Goal: Task Accomplishment & Management: Manage account settings

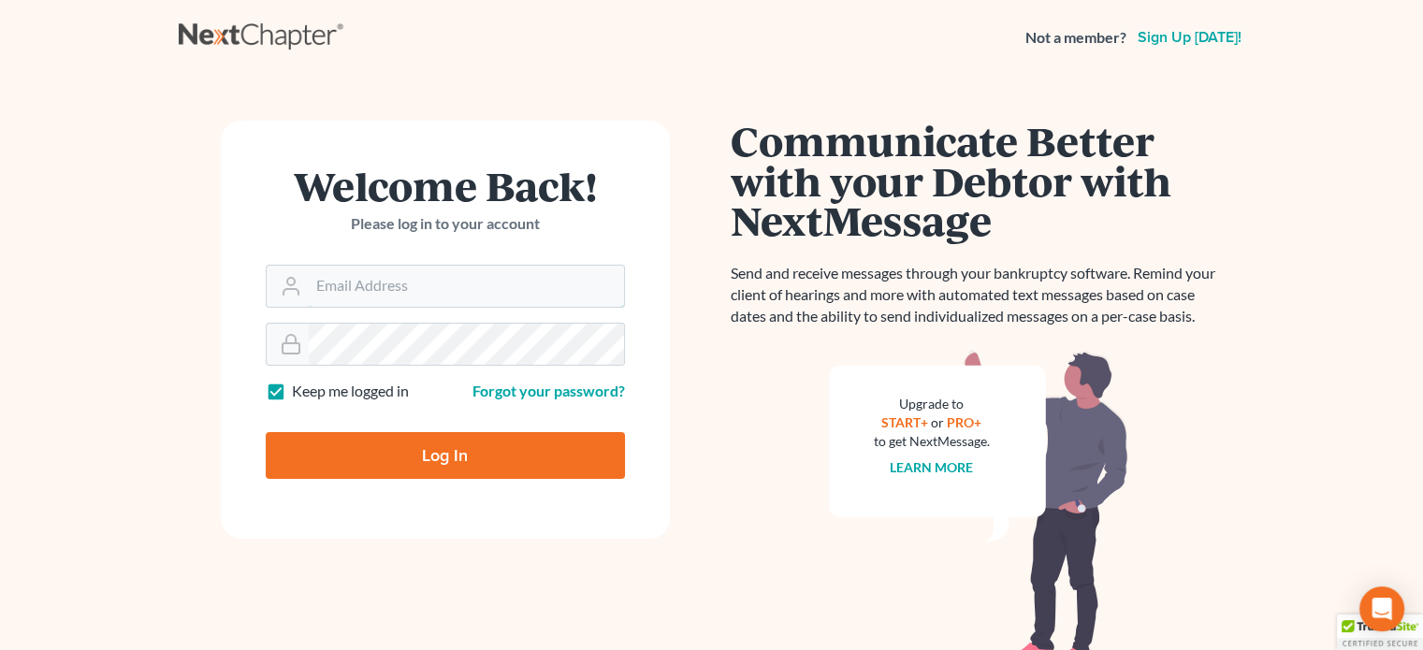
type input "[EMAIL_ADDRESS][DOMAIN_NAME]"
click at [494, 470] on input "Log In" at bounding box center [445, 455] width 359 height 47
type input "Thinking..."
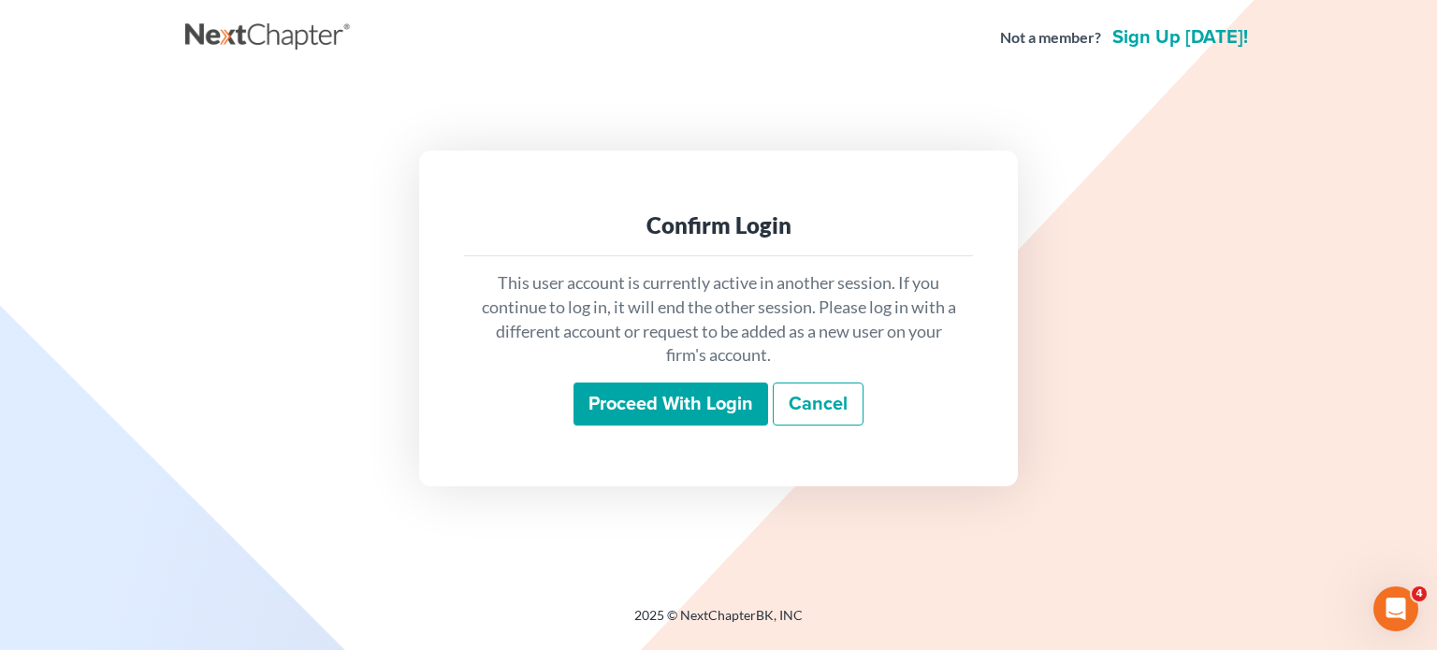
click at [664, 407] on input "Proceed with login" at bounding box center [670, 404] width 195 height 43
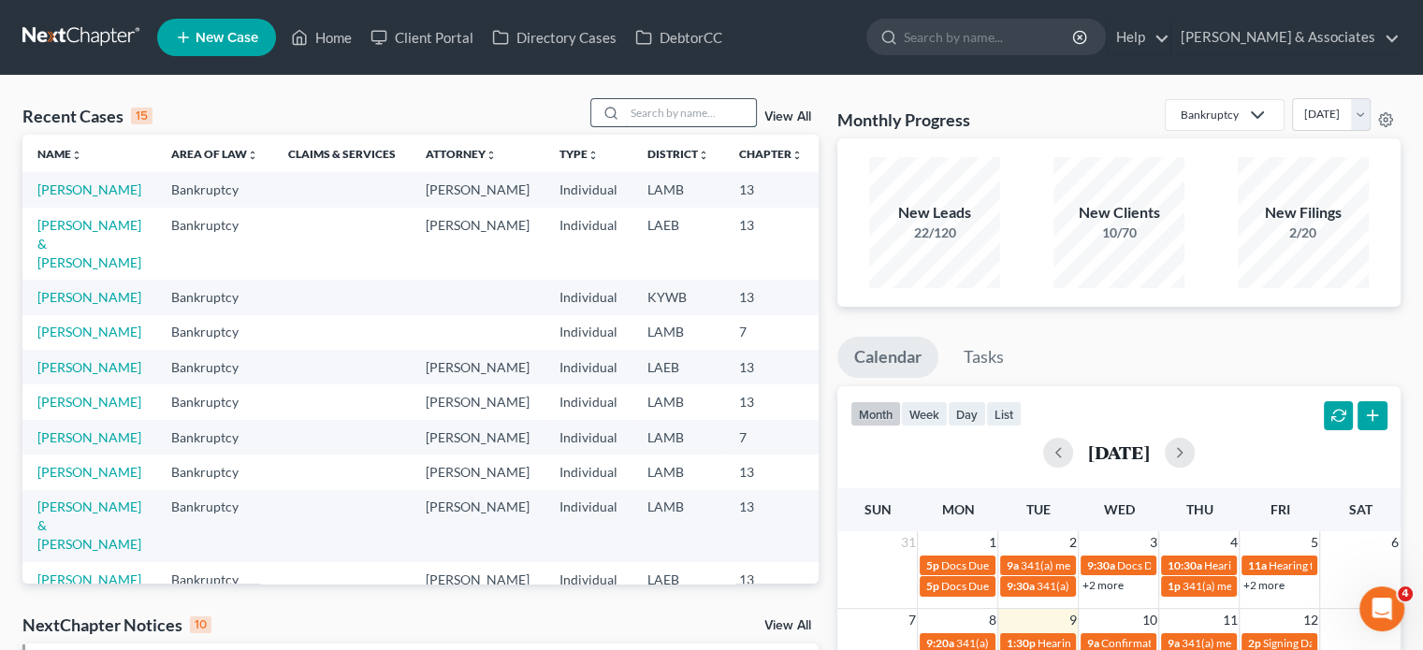
click at [672, 123] on input "search" at bounding box center [690, 112] width 131 height 27
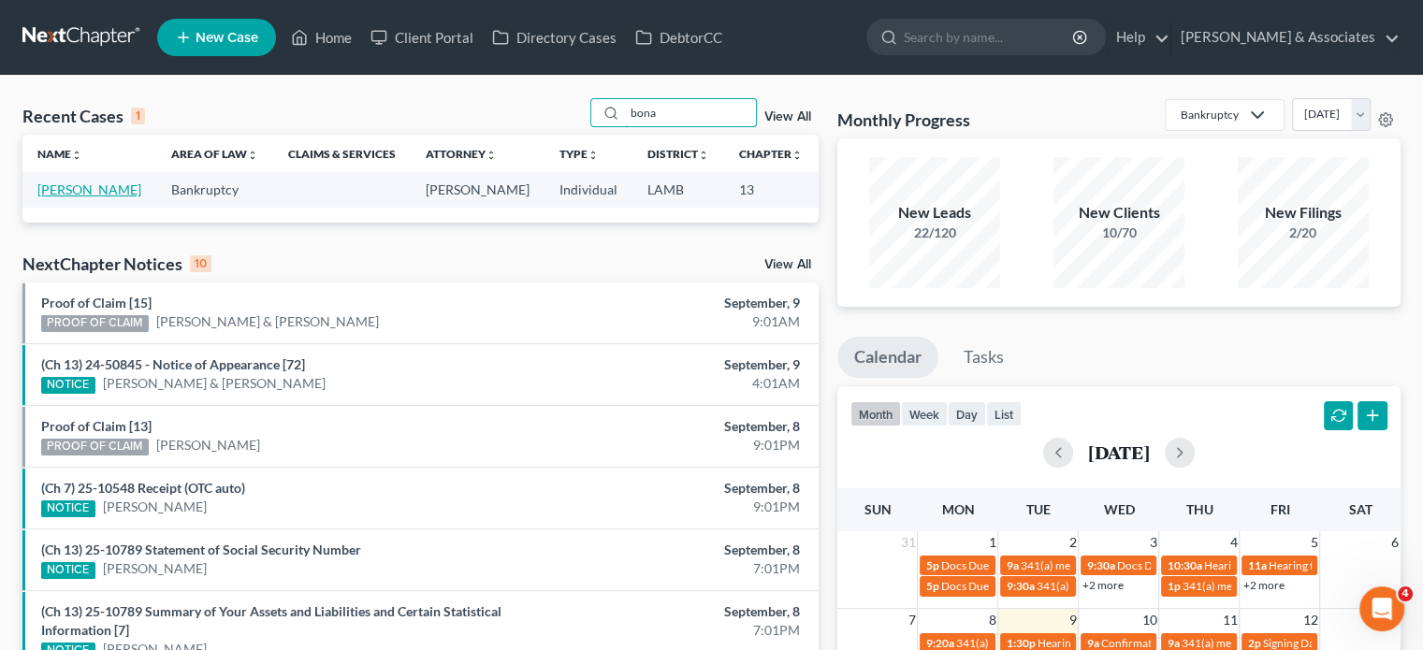
type input "bona"
click at [55, 197] on link "[PERSON_NAME]" at bounding box center [89, 189] width 104 height 16
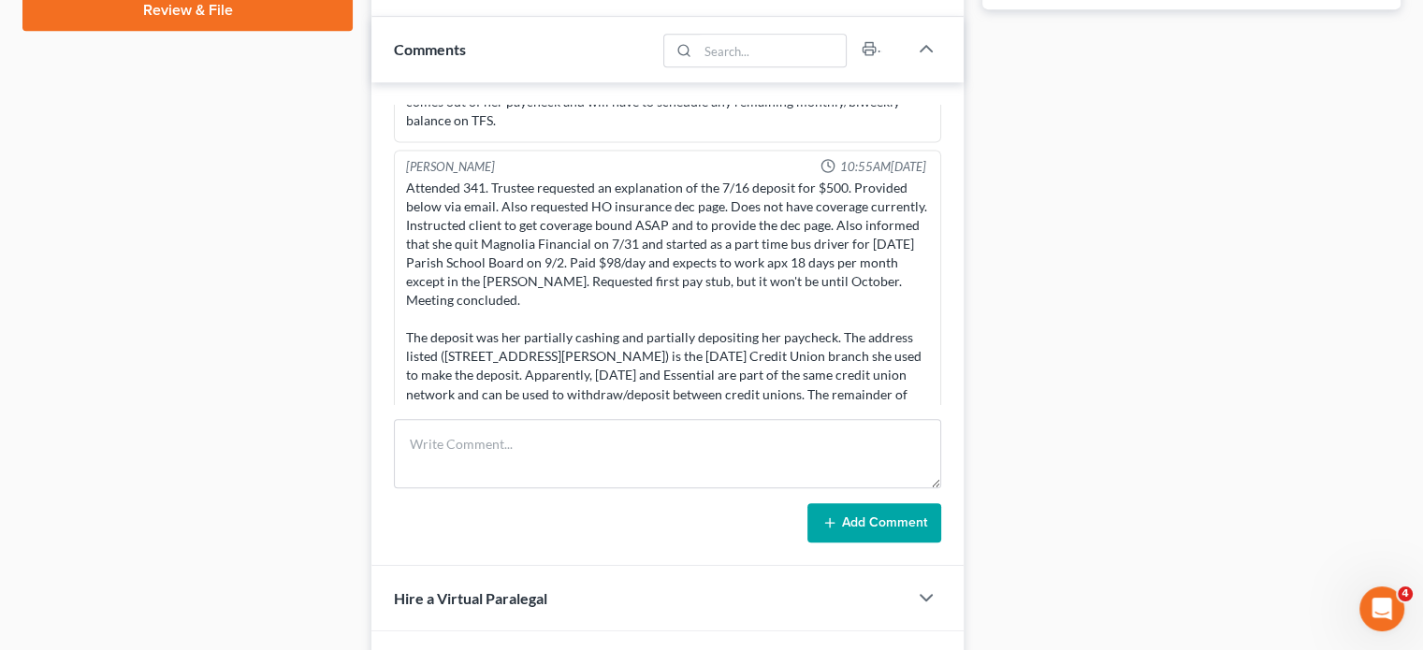
scroll to position [935, 0]
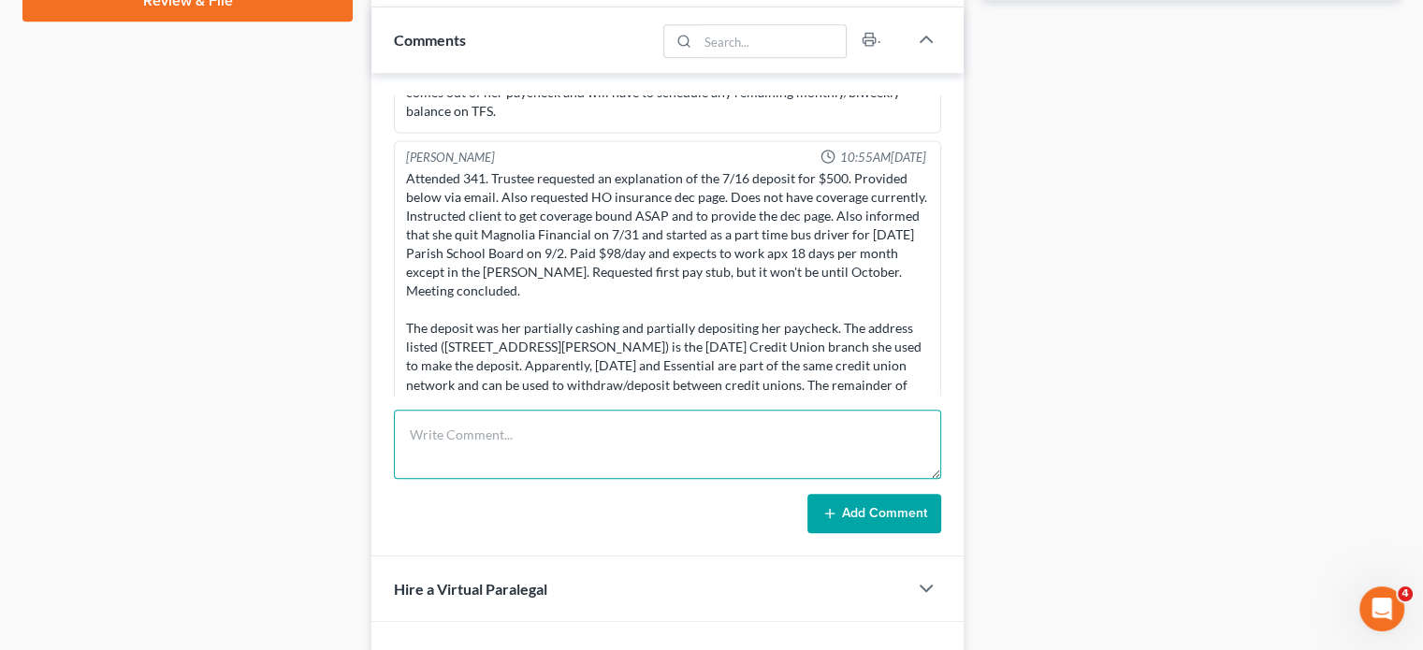
click at [527, 429] on textarea at bounding box center [667, 444] width 547 height 69
type textarea "C"
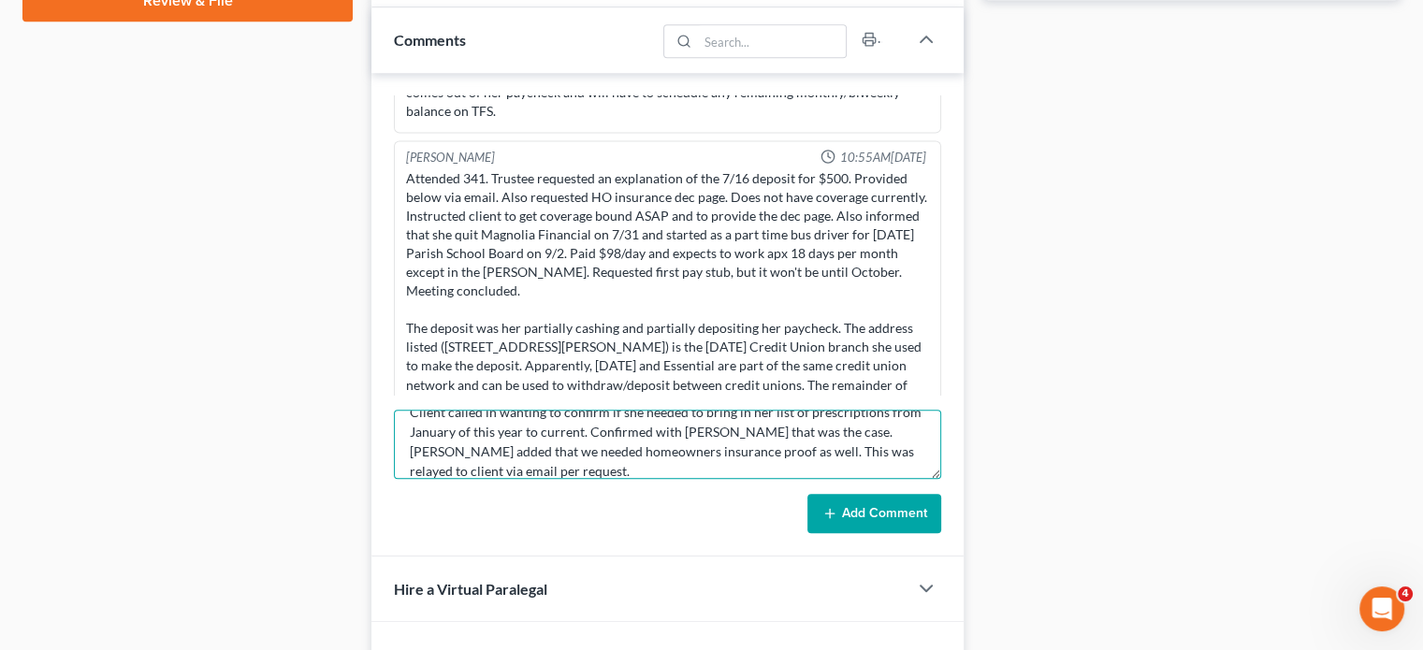
scroll to position [15, 0]
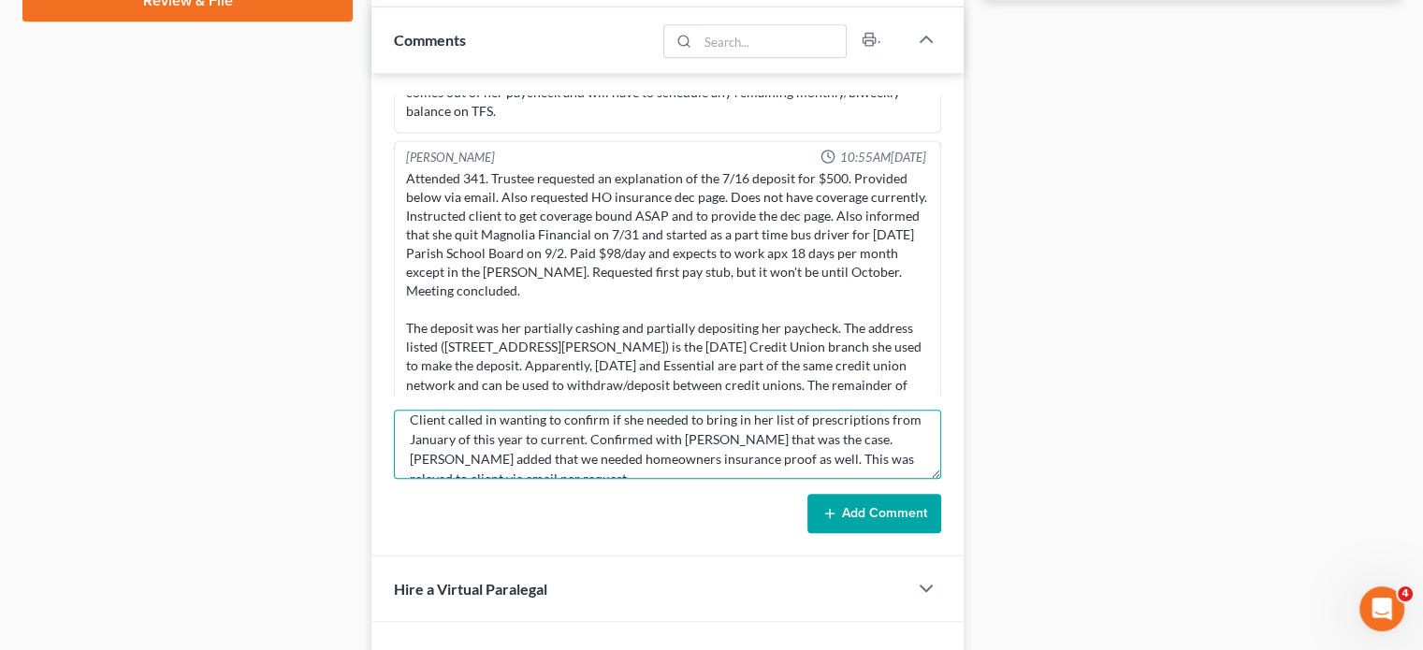
type textarea "Client called in wanting to confirm if she needed to bring in her list of presc…"
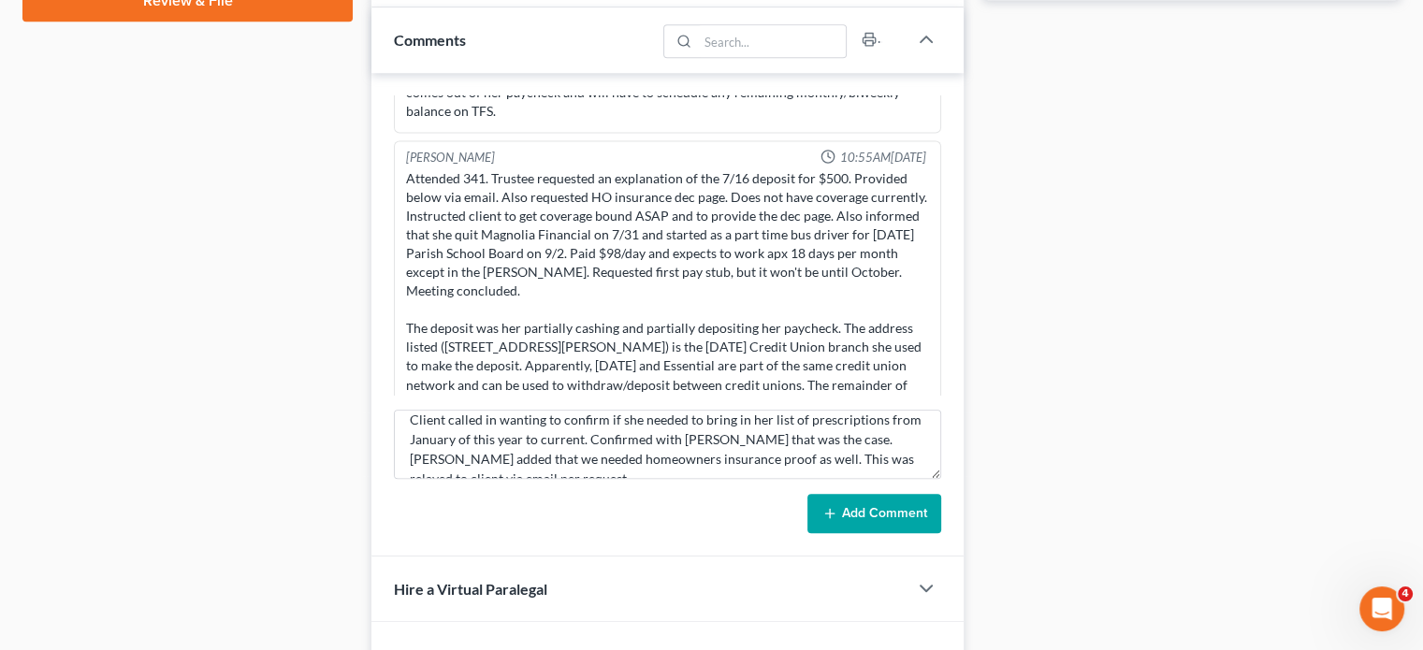
click at [872, 508] on button "Add Comment" at bounding box center [874, 513] width 134 height 39
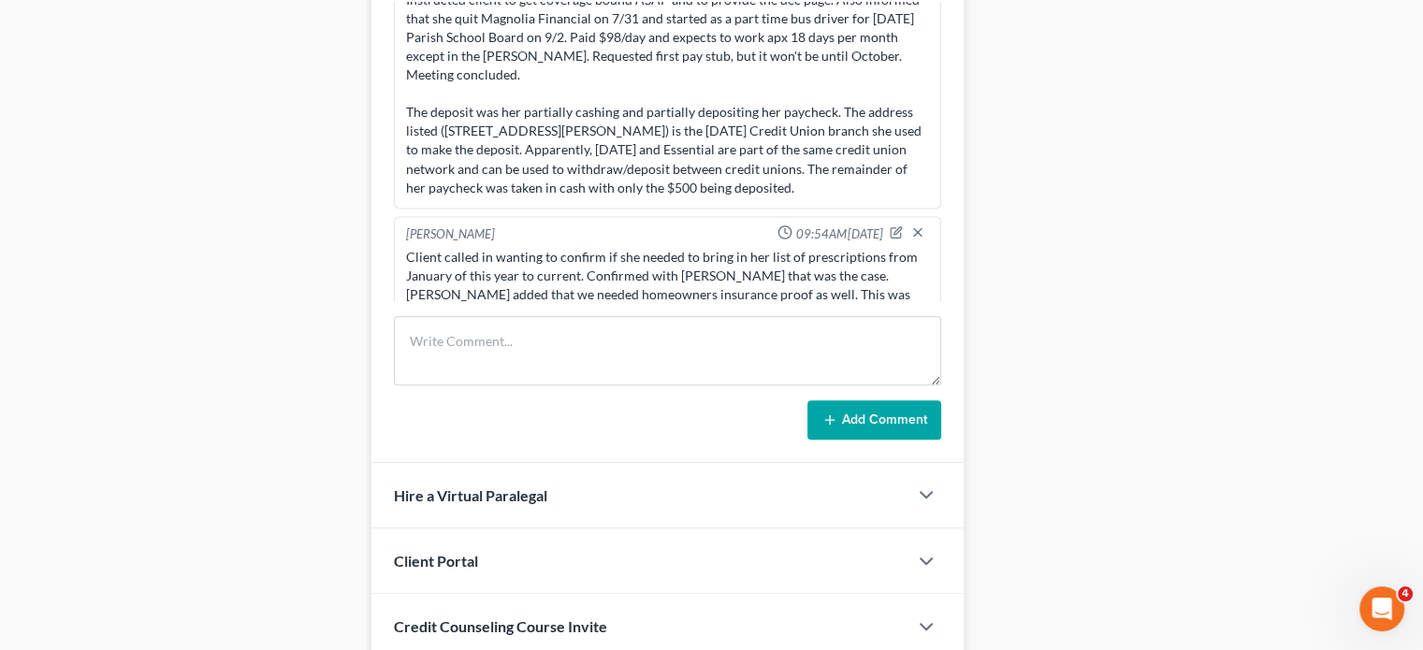
scroll to position [3397, 0]
click at [505, 351] on textarea at bounding box center [667, 350] width 547 height 69
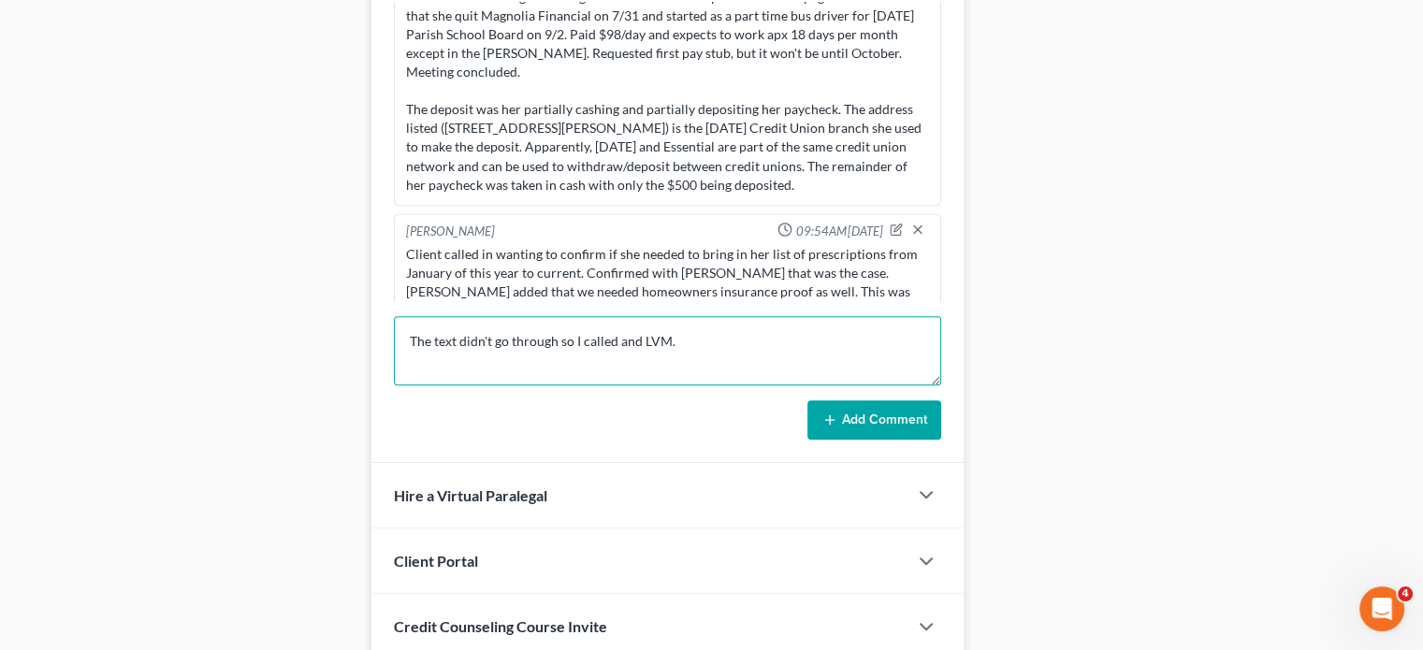
type textarea "The text didn't go through so I called and LVM."
click at [904, 411] on button "Add Comment" at bounding box center [874, 419] width 134 height 39
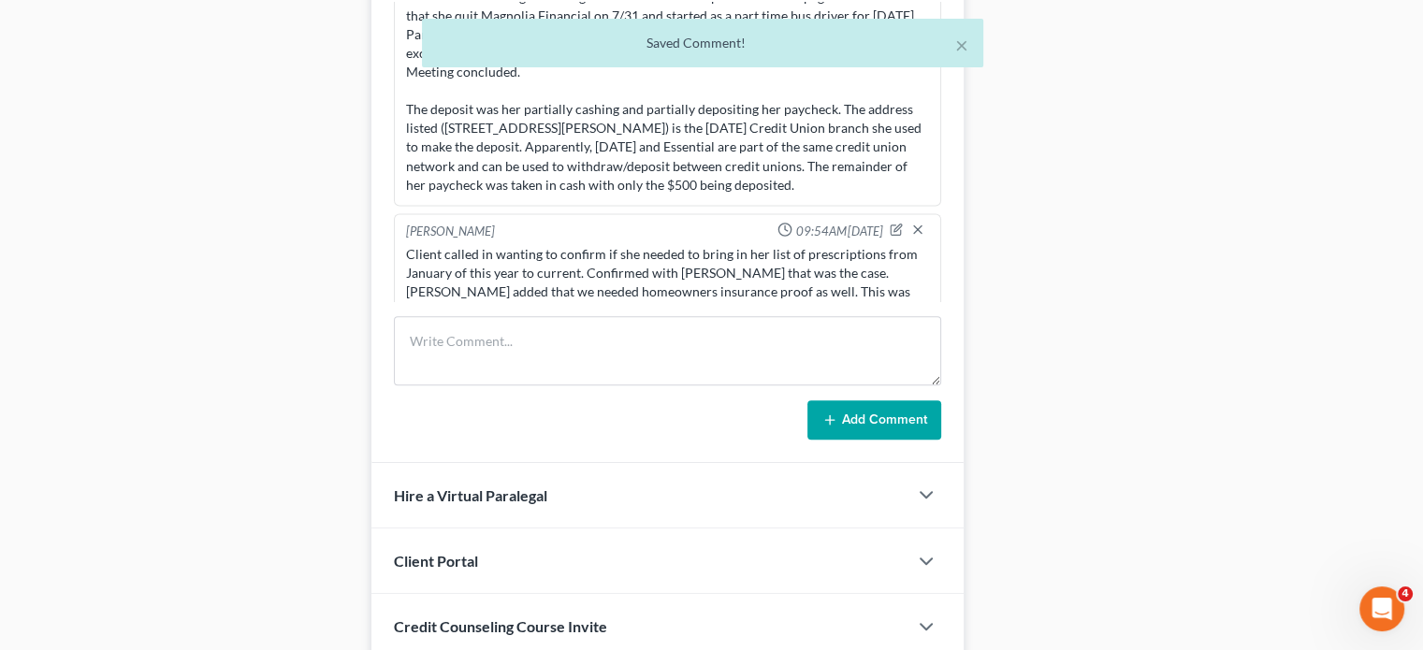
scroll to position [3465, 0]
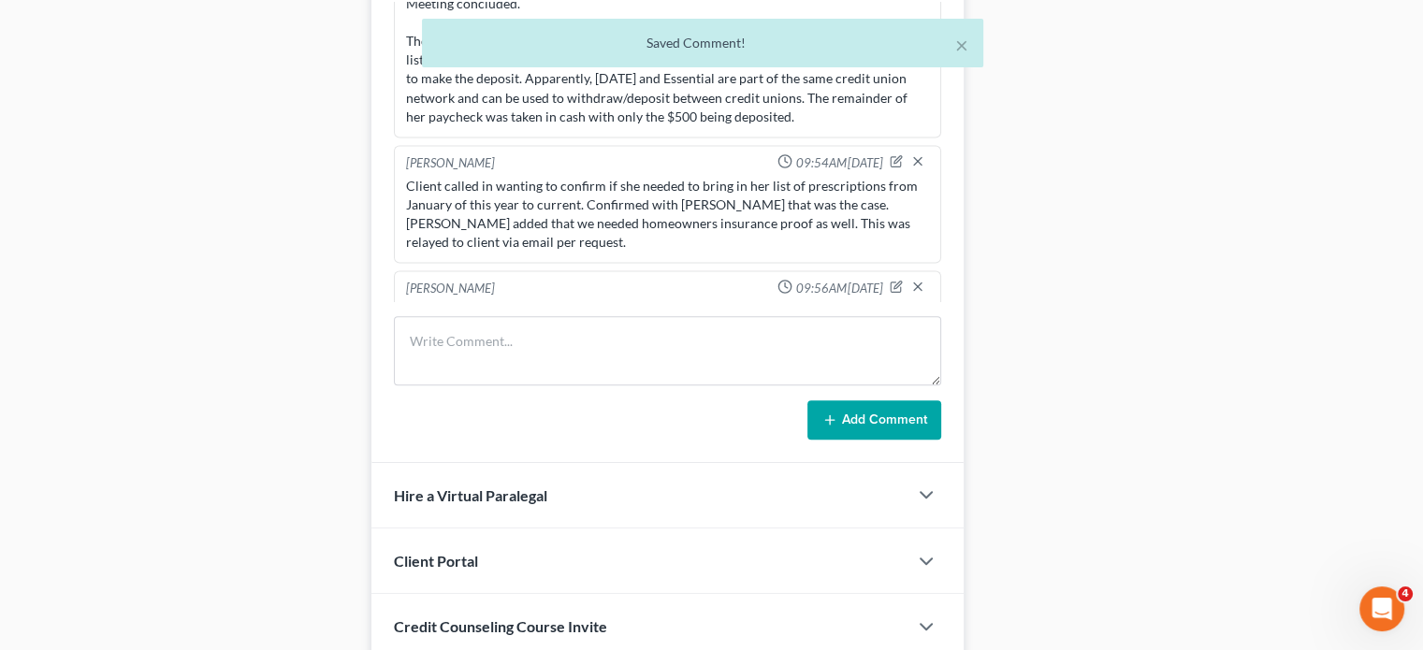
click at [1224, 272] on div "Docs Tasks Events Fees Timer 100% Completed Nothing here yet! Signed [MEDICAL_D…" at bounding box center [1191, 148] width 437 height 1994
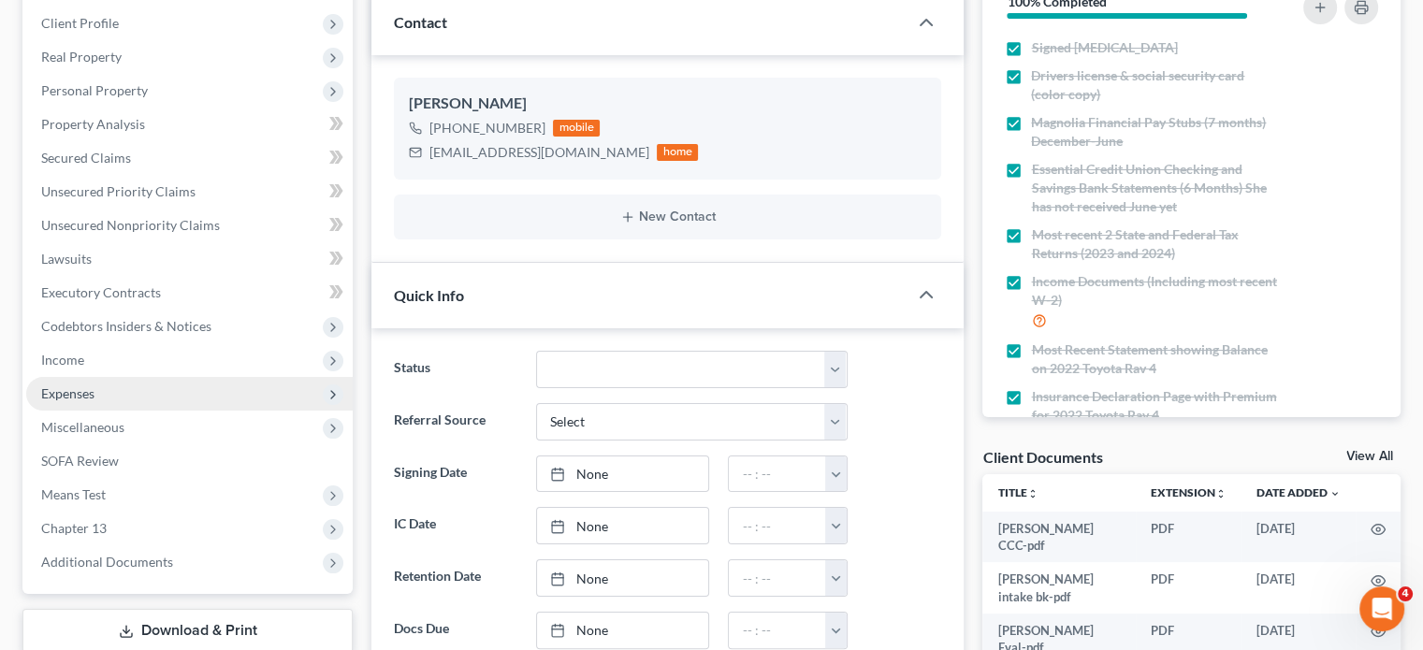
scroll to position [0, 0]
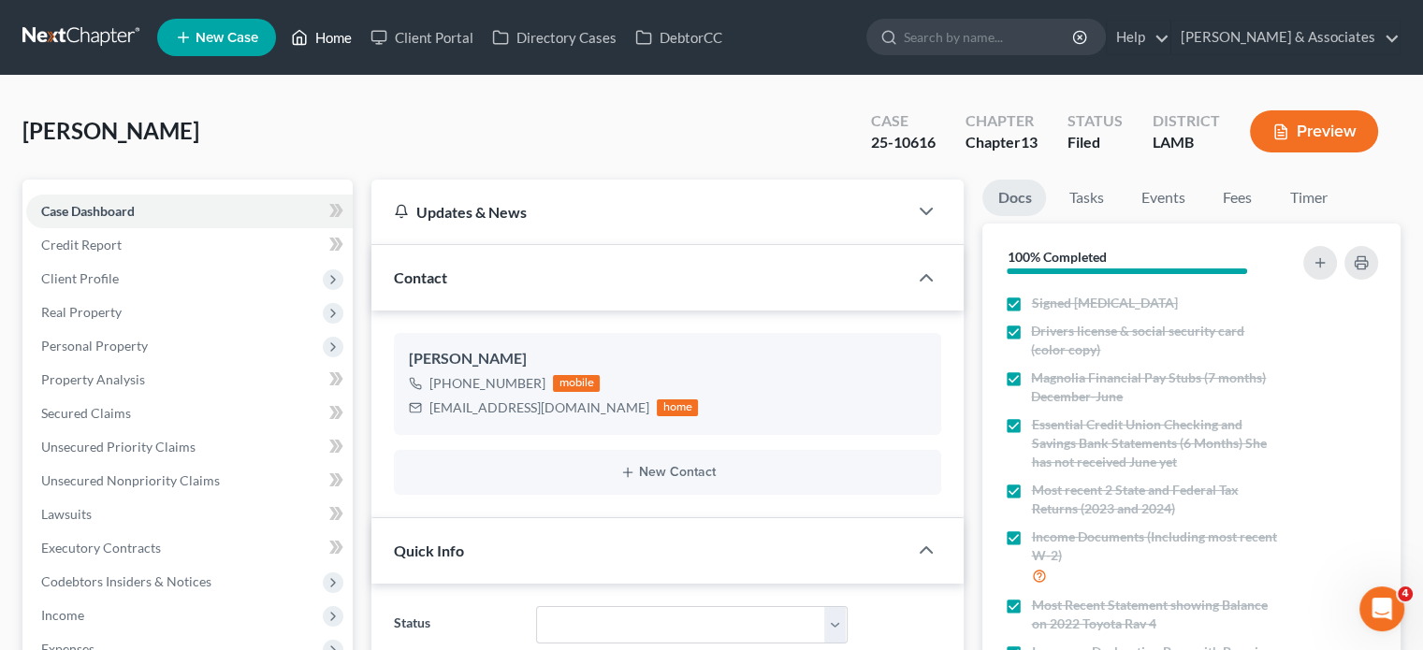
click at [332, 44] on link "Home" at bounding box center [321, 38] width 79 height 34
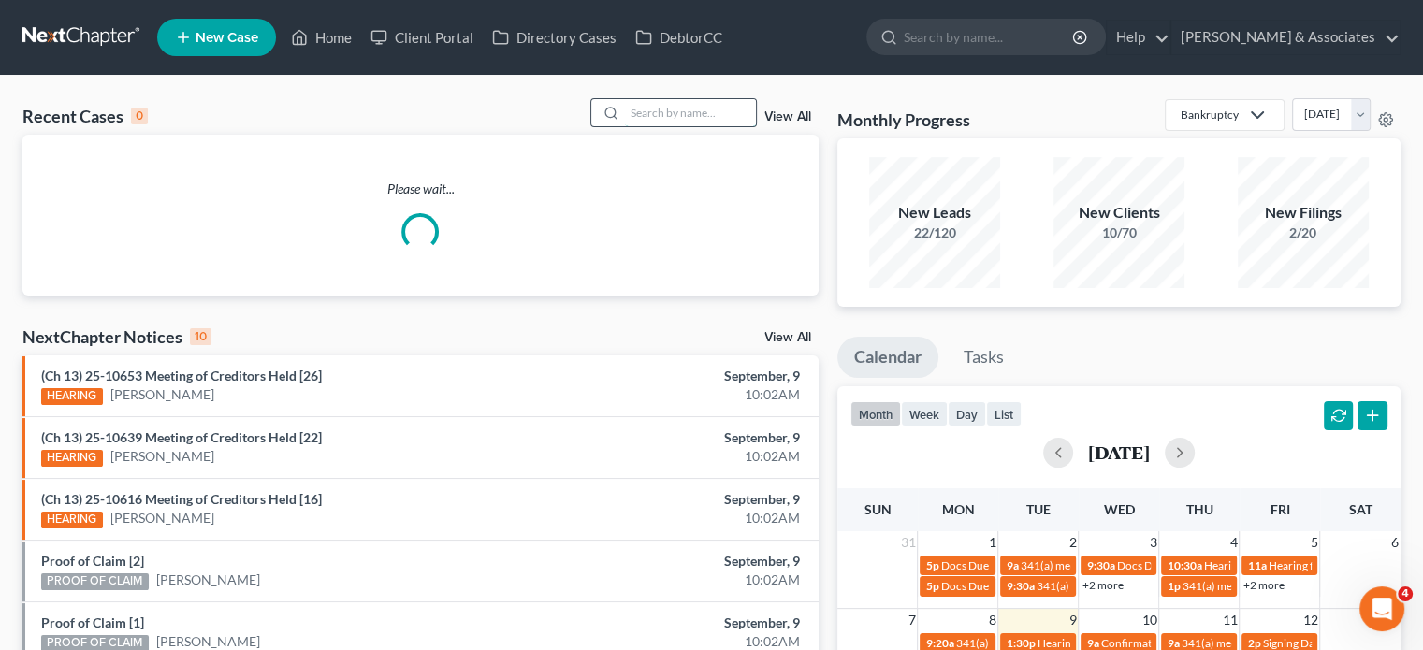
click at [647, 115] on input "search" at bounding box center [690, 112] width 131 height 27
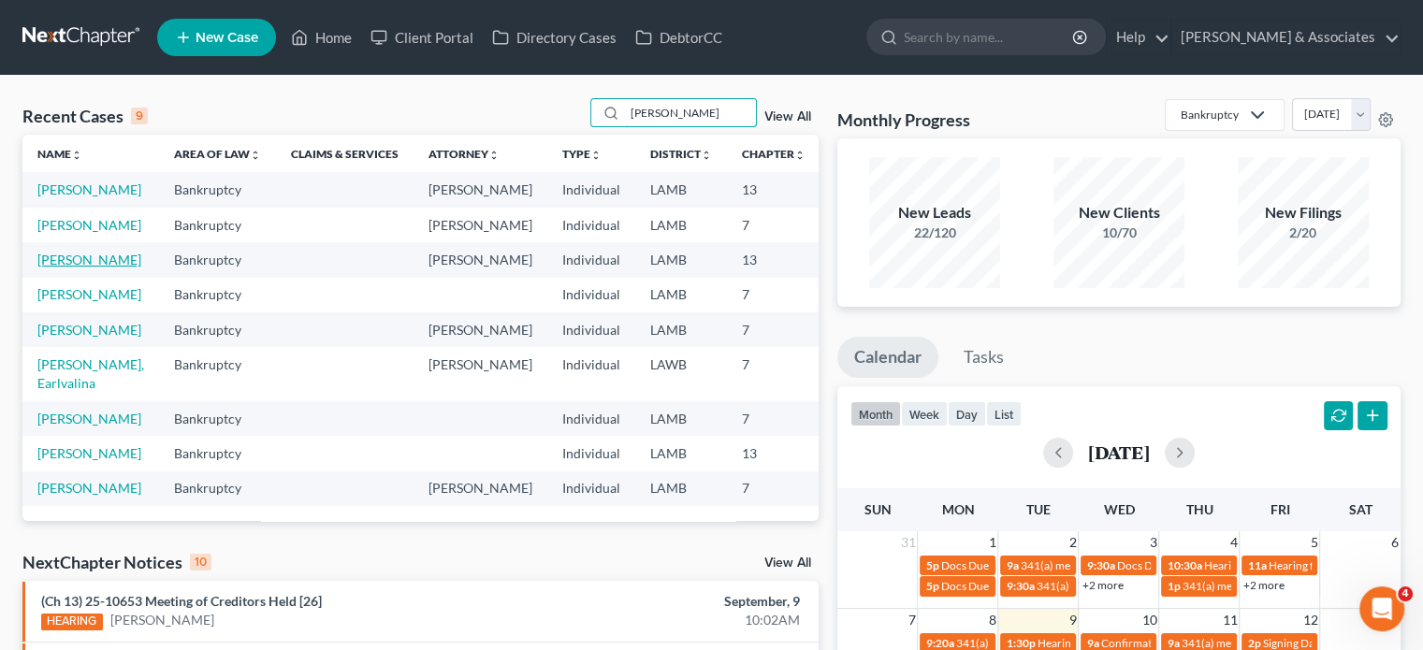
type input "[PERSON_NAME]"
drag, startPoint x: 52, startPoint y: 316, endPoint x: 63, endPoint y: 316, distance: 10.3
click at [55, 267] on link "[PERSON_NAME]" at bounding box center [89, 260] width 104 height 16
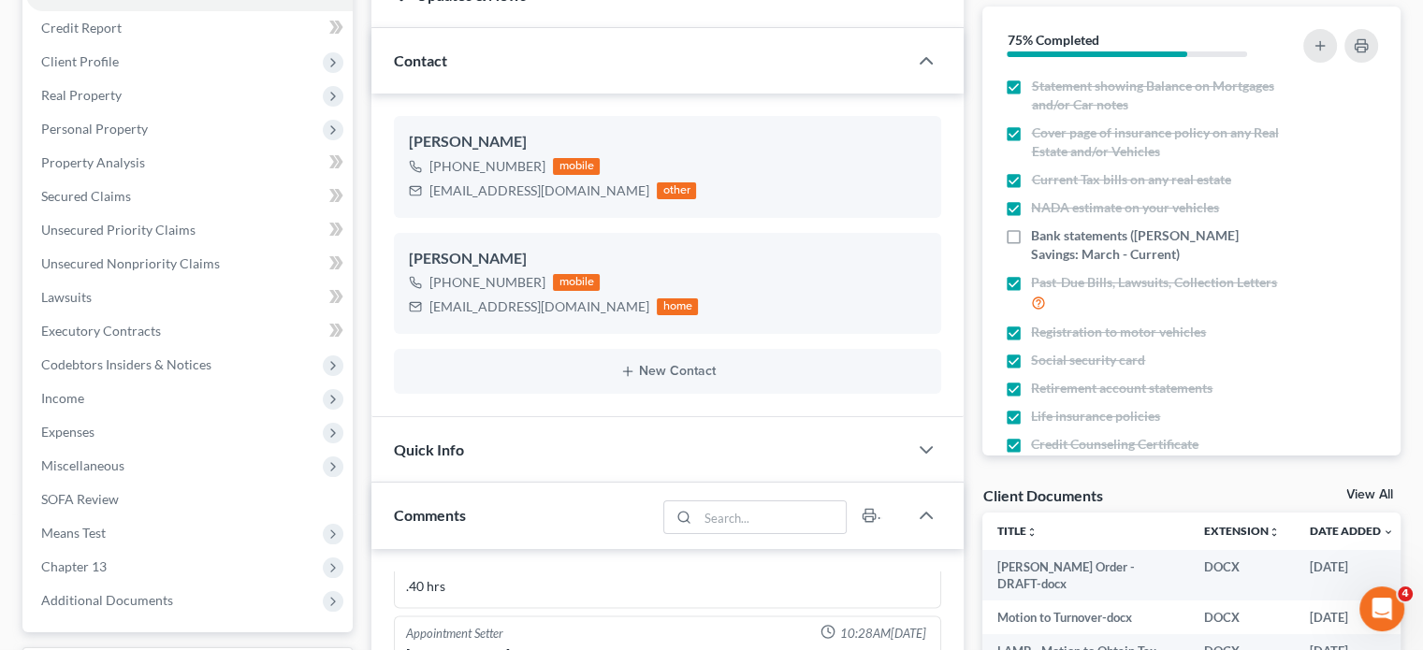
scroll to position [281, 0]
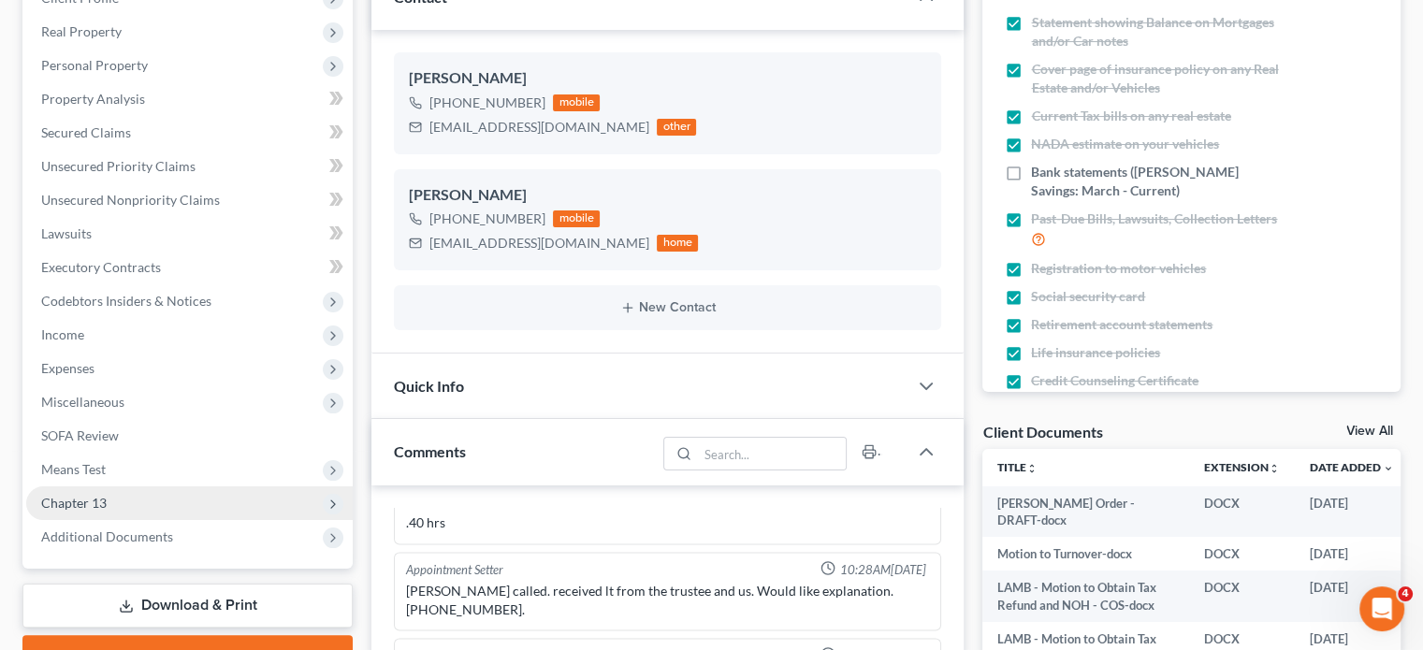
click at [153, 499] on span "Chapter 13" at bounding box center [189, 503] width 326 height 34
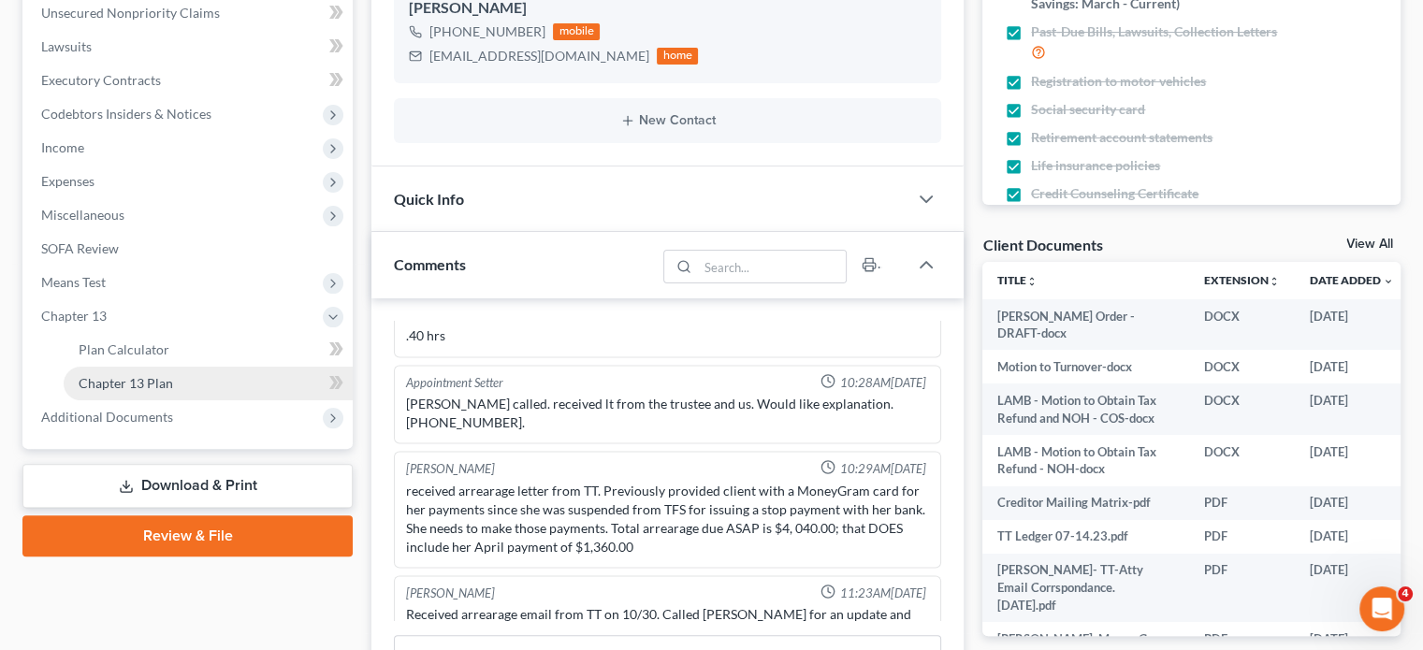
click at [188, 376] on link "Chapter 13 Plan" at bounding box center [208, 384] width 289 height 34
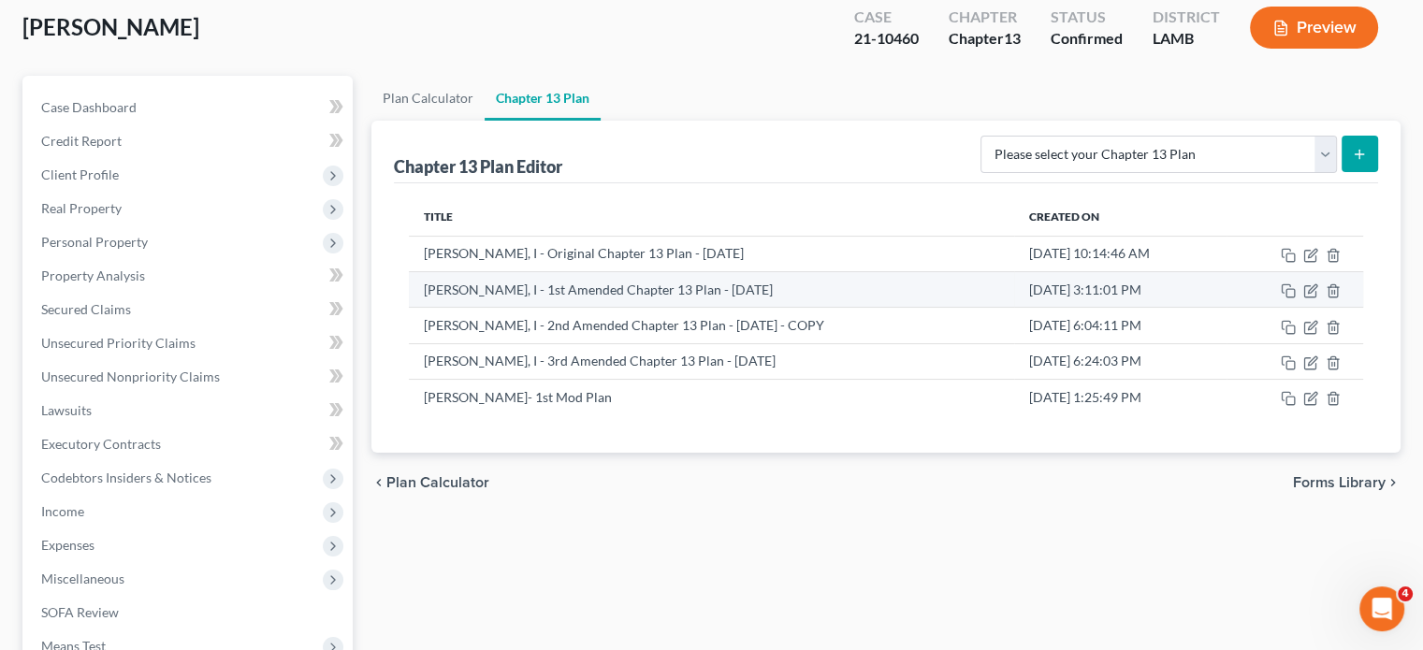
scroll to position [187, 0]
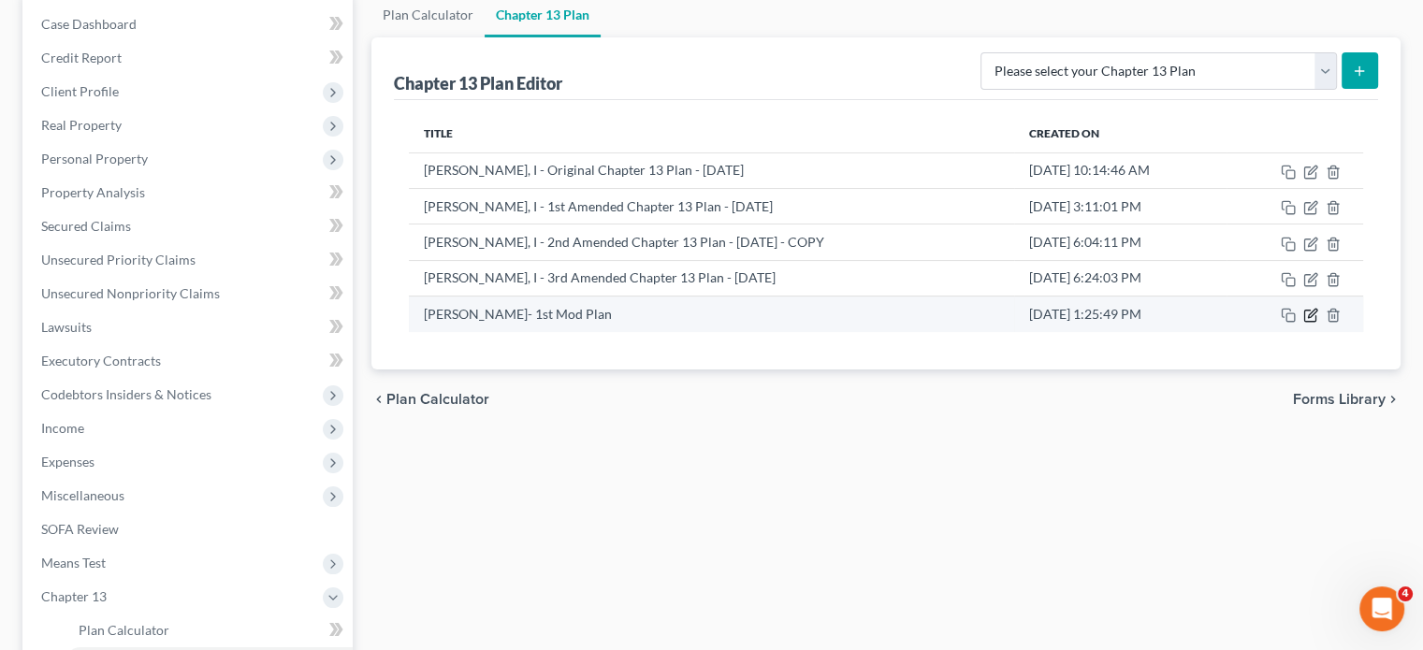
click at [1306, 313] on icon "button" at bounding box center [1310, 315] width 15 height 15
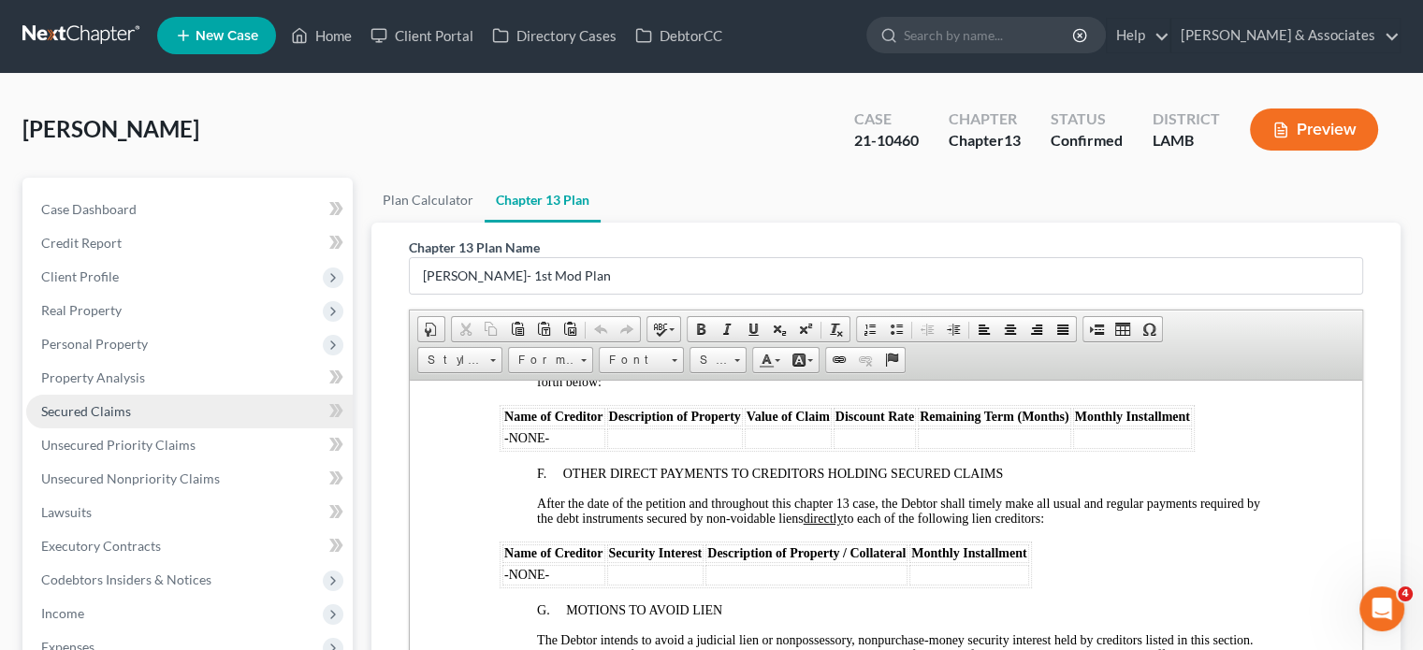
scroll to position [0, 0]
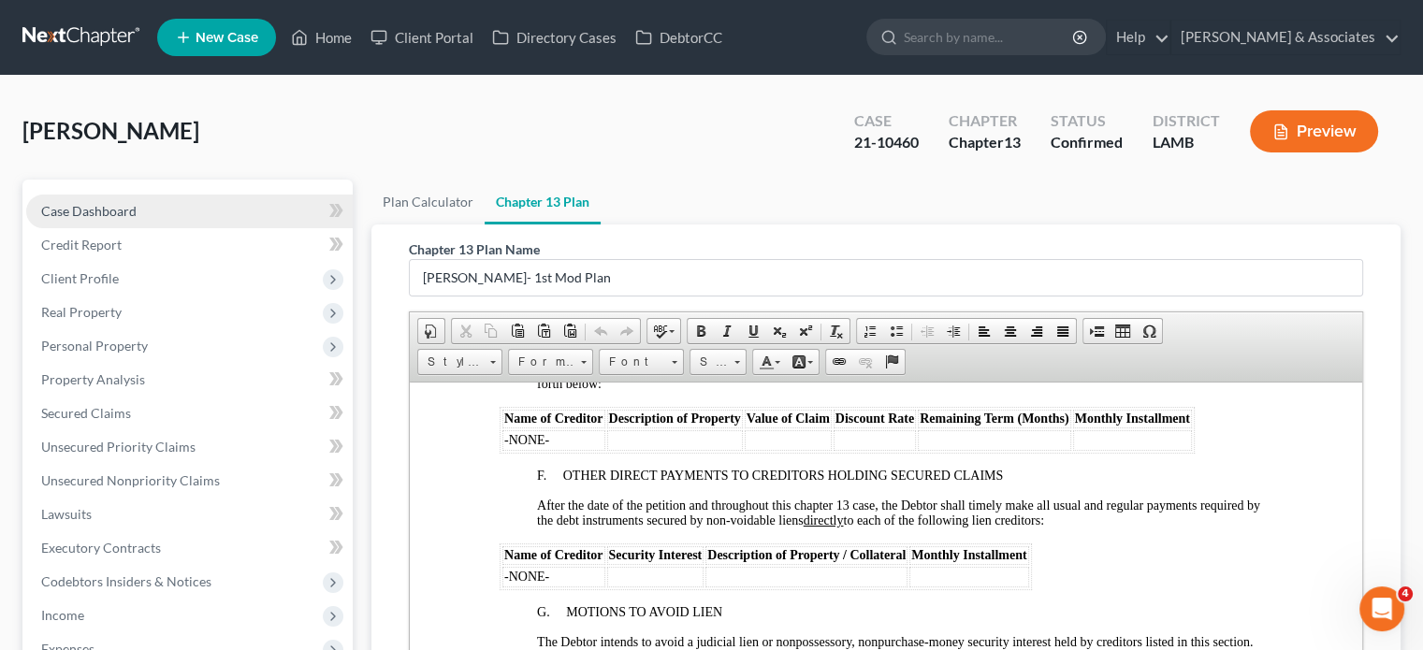
click at [207, 220] on link "Case Dashboard" at bounding box center [189, 212] width 326 height 34
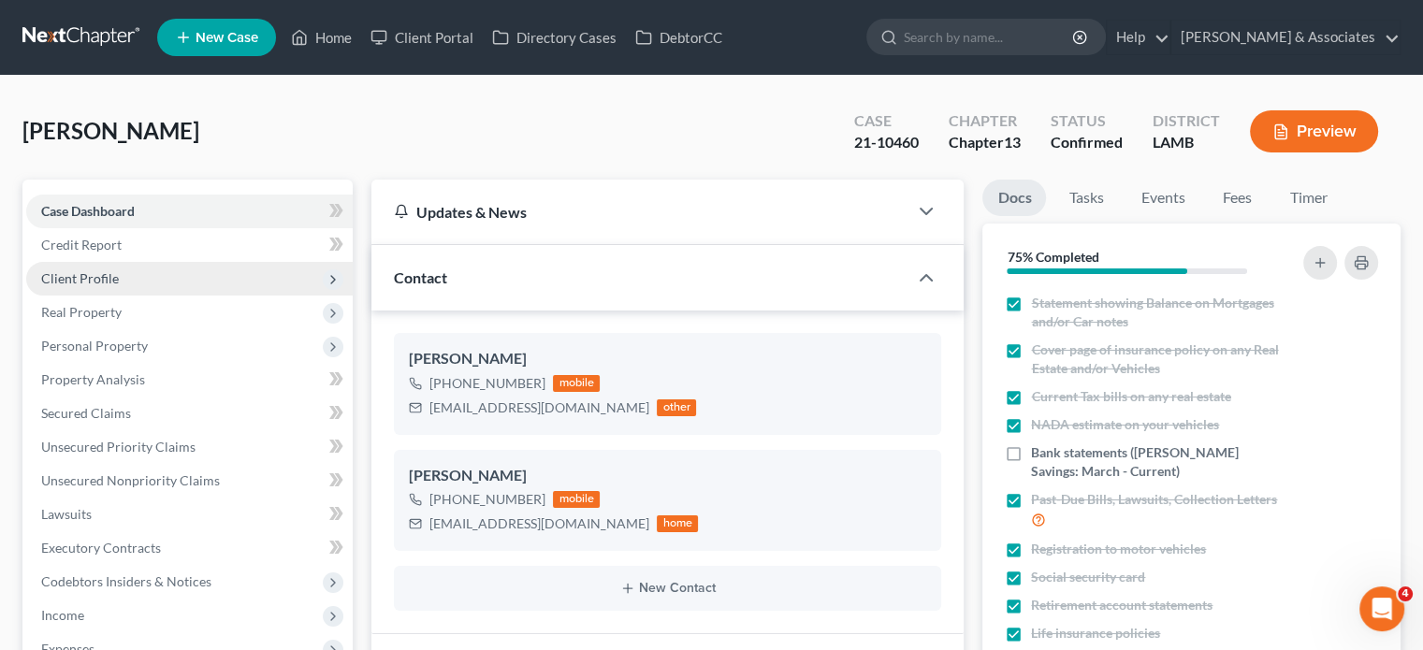
click at [152, 277] on span "Client Profile" at bounding box center [189, 279] width 326 height 34
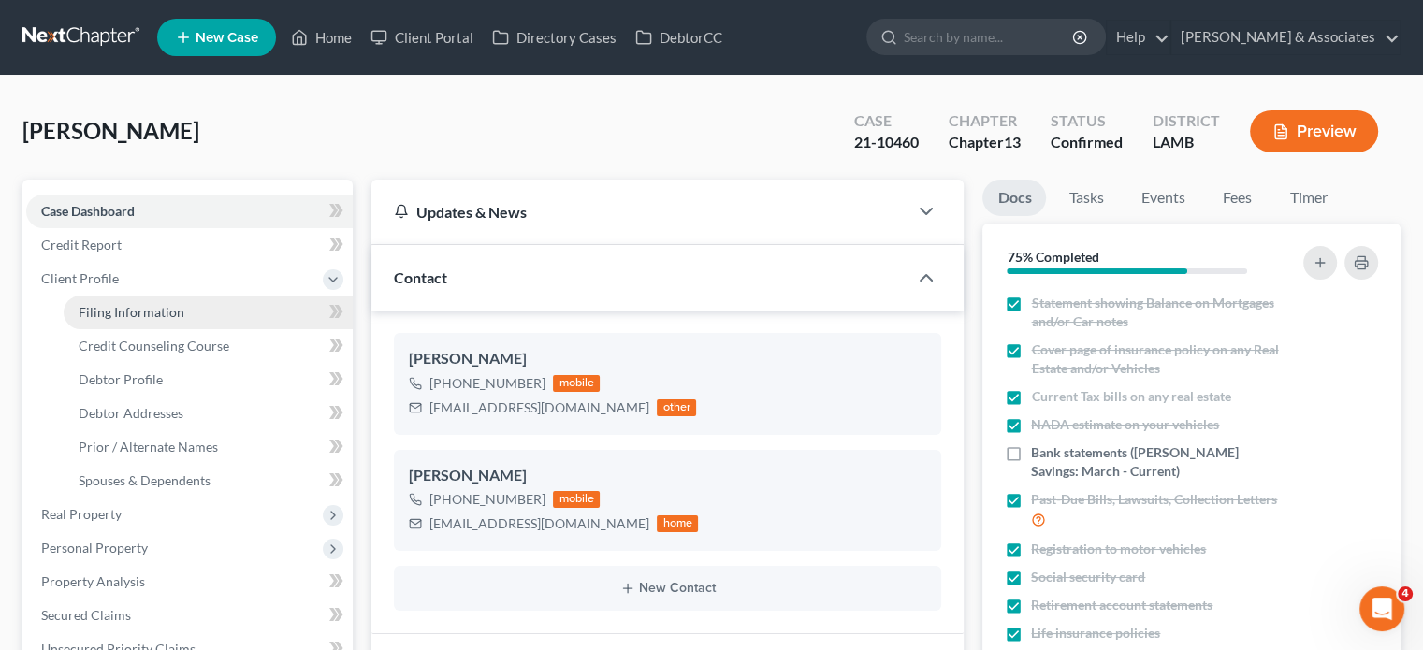
click at [195, 310] on link "Filing Information" at bounding box center [208, 313] width 289 height 34
select select "1"
select select "0"
select select "3"
select select "19"
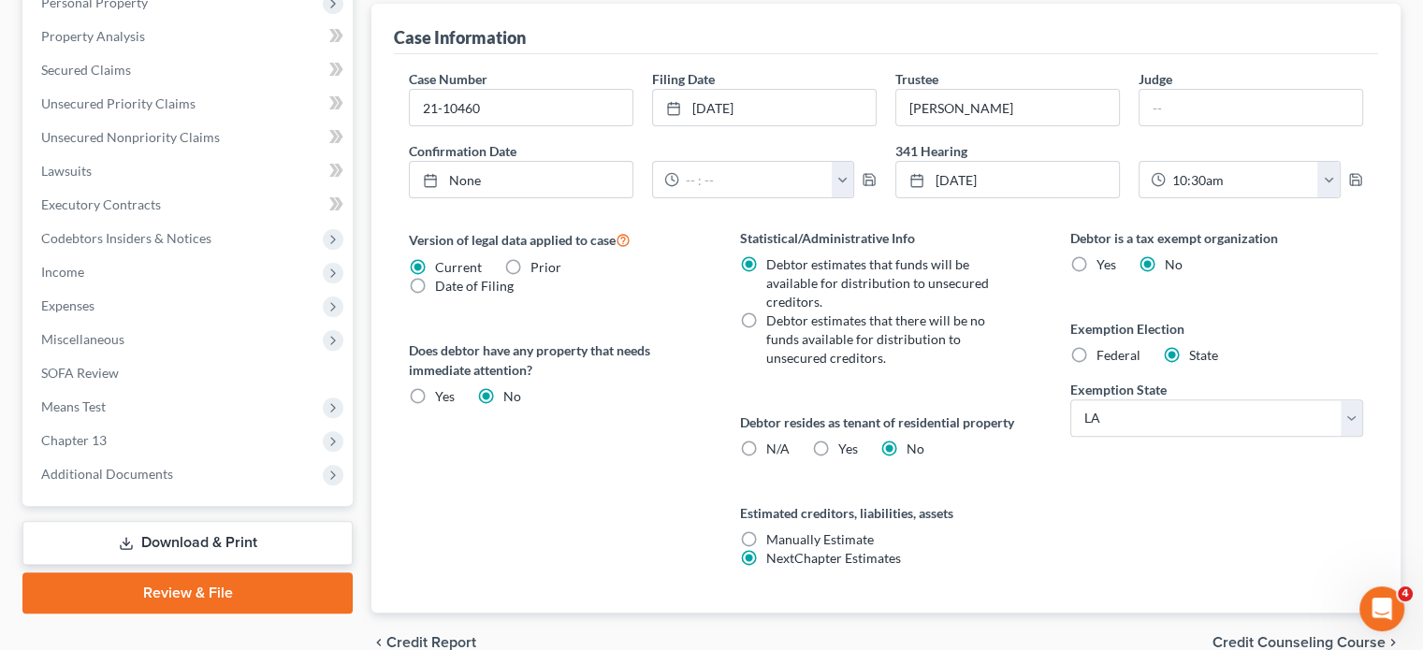
scroll to position [636, 0]
